Goal: Information Seeking & Learning: Find specific page/section

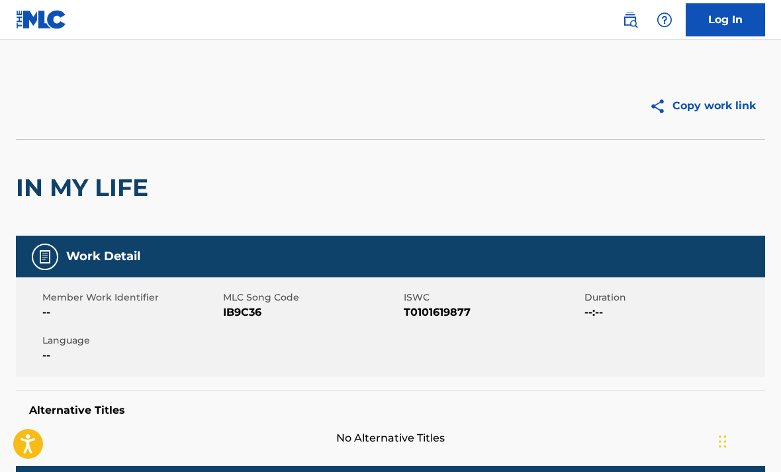
click at [629, 21] on img at bounding box center [630, 20] width 16 height 16
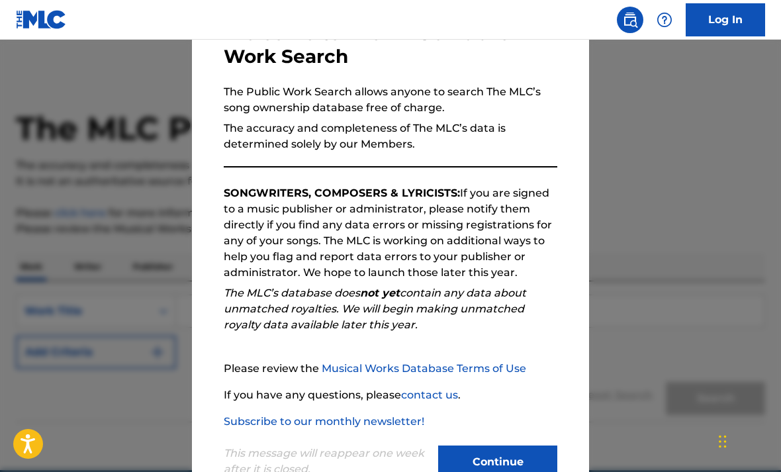
scroll to position [91, 0]
click at [524, 462] on button "Continue" at bounding box center [497, 462] width 119 height 33
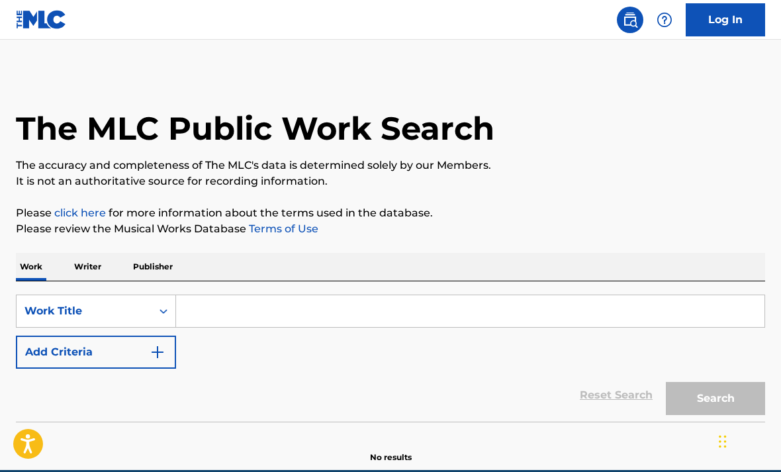
click at [253, 313] on input "Search Form" at bounding box center [470, 311] width 588 height 32
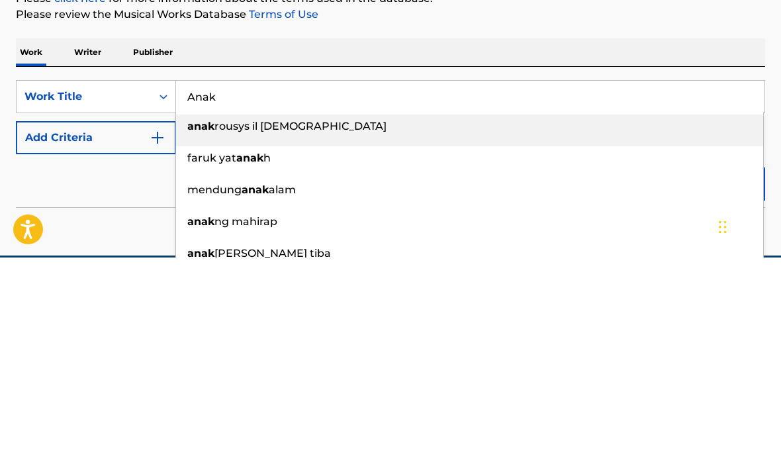
type input "Analysts"
click at [360, 295] on input "Analysts" at bounding box center [470, 311] width 588 height 32
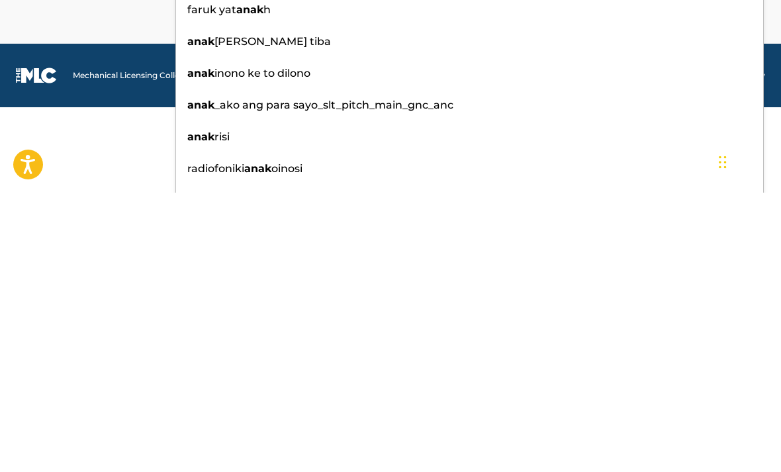
scroll to position [167, 0]
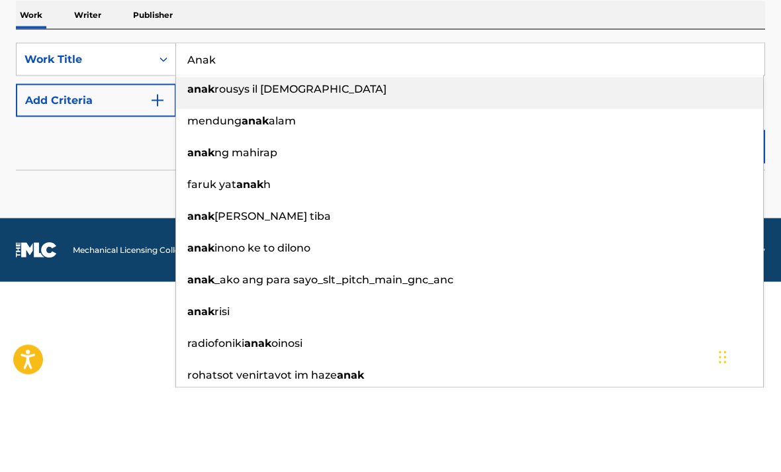
type input "Anak"
click at [116, 201] on button "Add Criteria" at bounding box center [96, 184] width 160 height 33
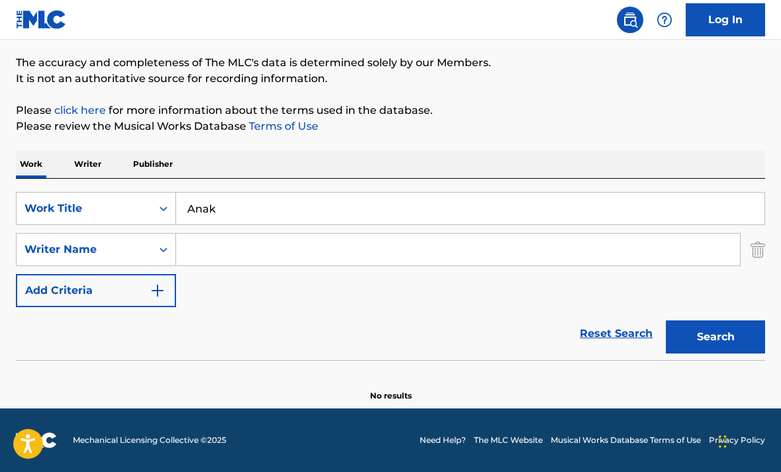
click at [711, 342] on button "Search" at bounding box center [714, 336] width 99 height 33
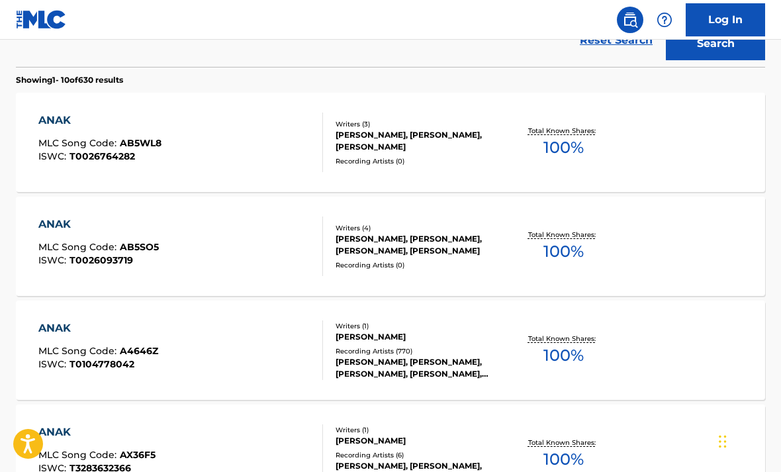
scroll to position [394, 0]
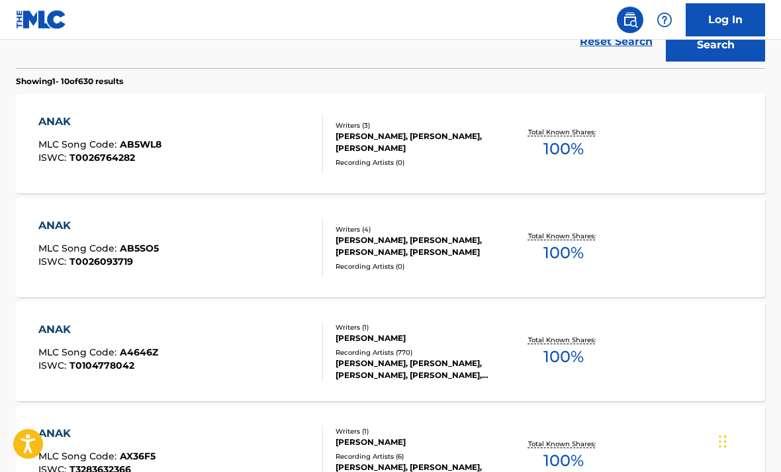
click at [63, 332] on div "ANAK" at bounding box center [98, 329] width 120 height 16
